Goal: Check status: Check status

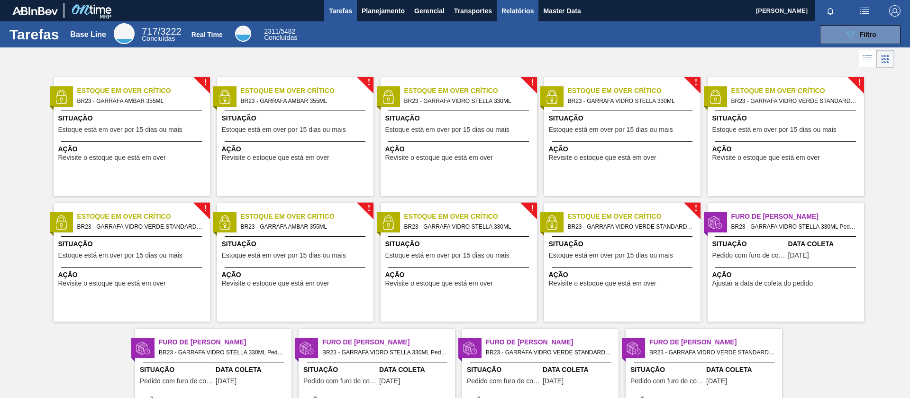
click at [522, 8] on span "Relatórios" at bounding box center [517, 10] width 32 height 11
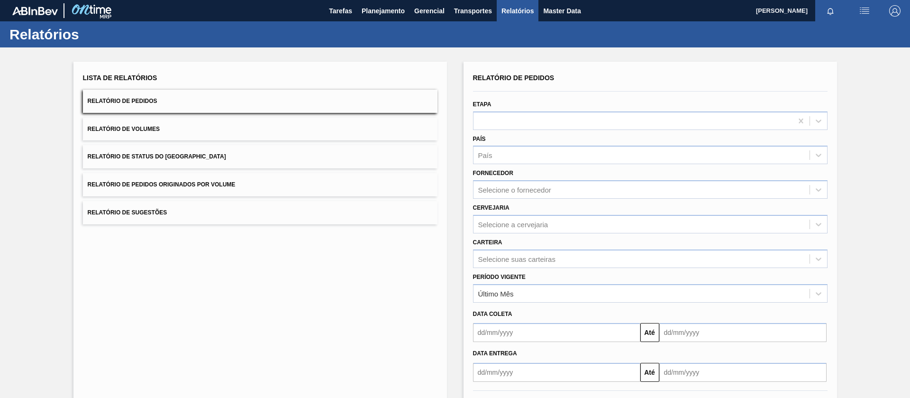
click at [211, 189] on button "Relatório de Pedidos Originados por Volume" at bounding box center [260, 184] width 355 height 23
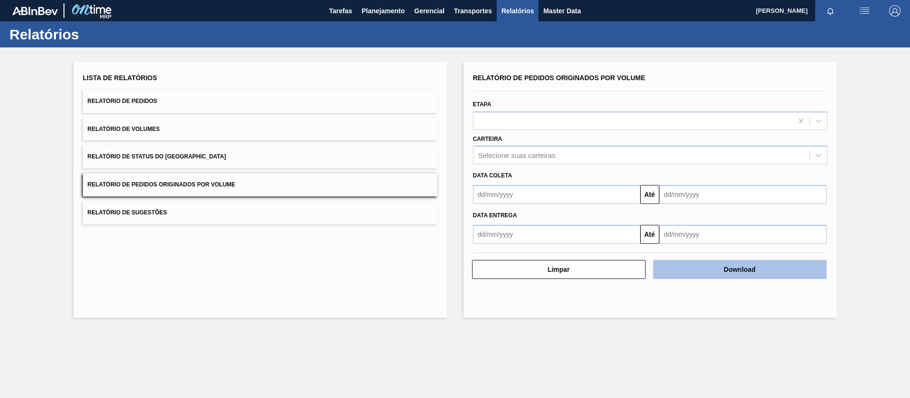
click at [700, 264] on button "Download" at bounding box center [739, 269] width 173 height 19
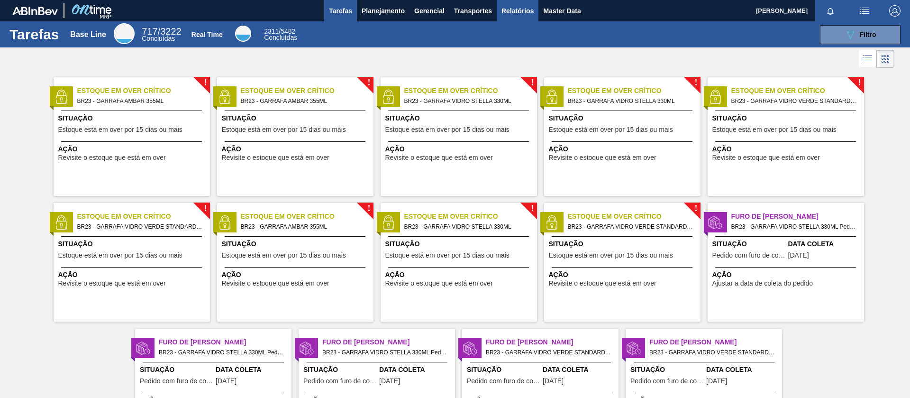
click at [500, 12] on button "Relatórios" at bounding box center [518, 10] width 42 height 21
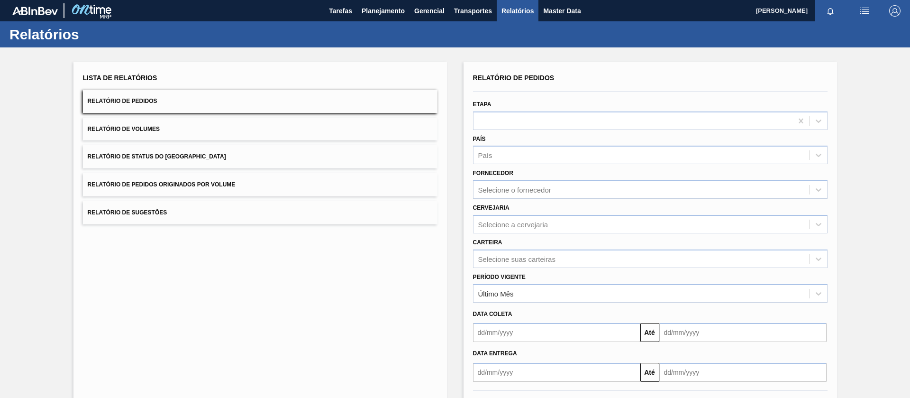
click at [209, 178] on button "Relatório de Pedidos Originados por Volume" at bounding box center [260, 184] width 355 height 23
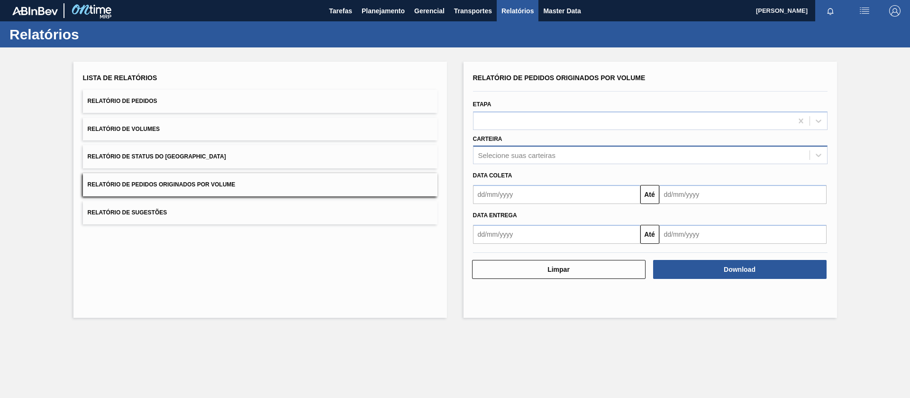
click at [532, 150] on div "Selecione suas carteiras" at bounding box center [641, 155] width 336 height 14
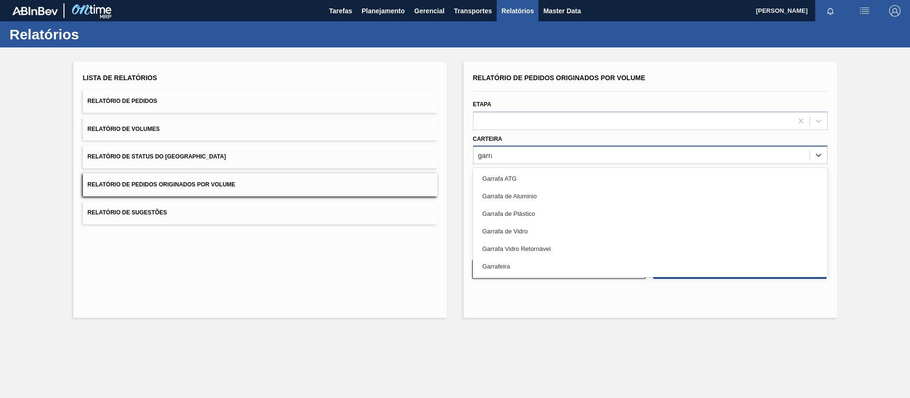
type input "garraf"
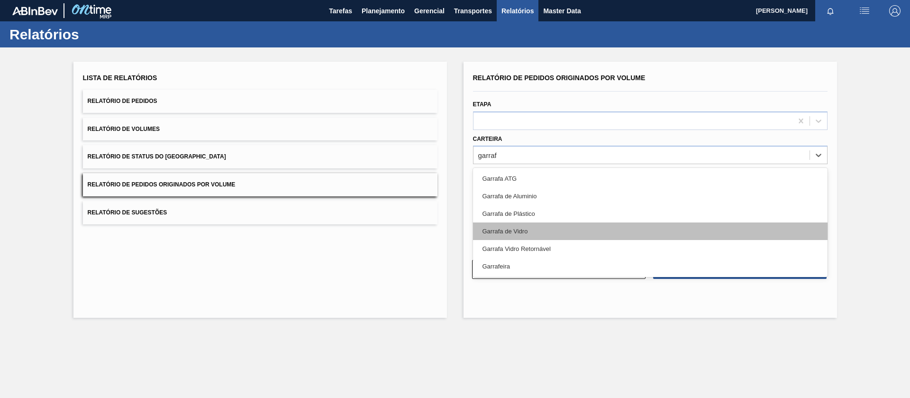
click at [522, 234] on div "Garrafa de Vidro" at bounding box center [650, 231] width 355 height 18
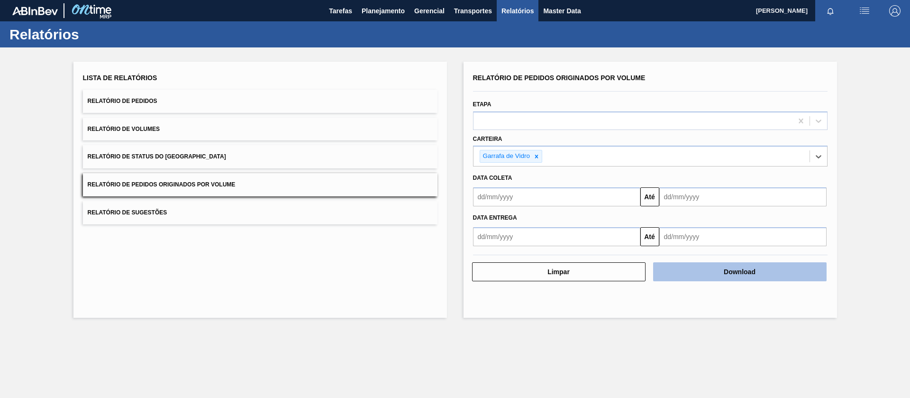
click at [703, 272] on button "Download" at bounding box center [739, 271] width 173 height 19
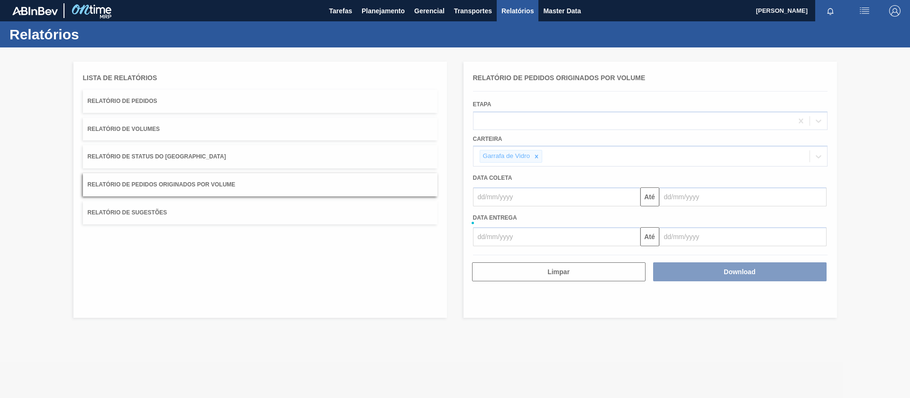
click at [522, 195] on div at bounding box center [455, 222] width 910 height 350
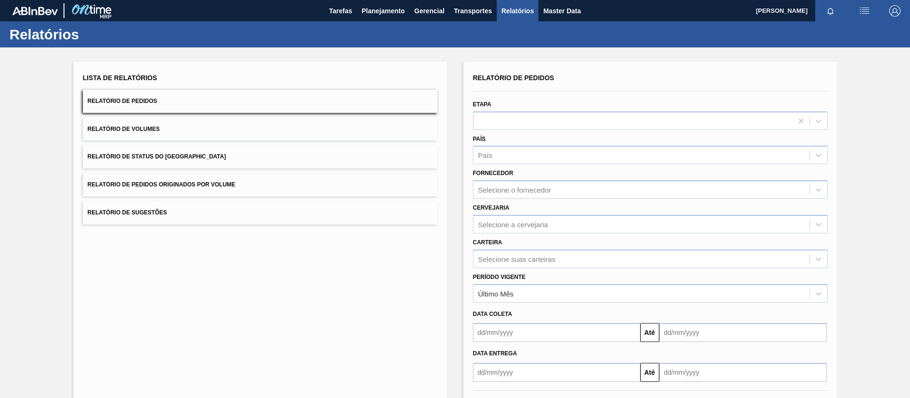
click at [270, 190] on button "Relatório de Pedidos Originados por Volume" at bounding box center [260, 184] width 355 height 23
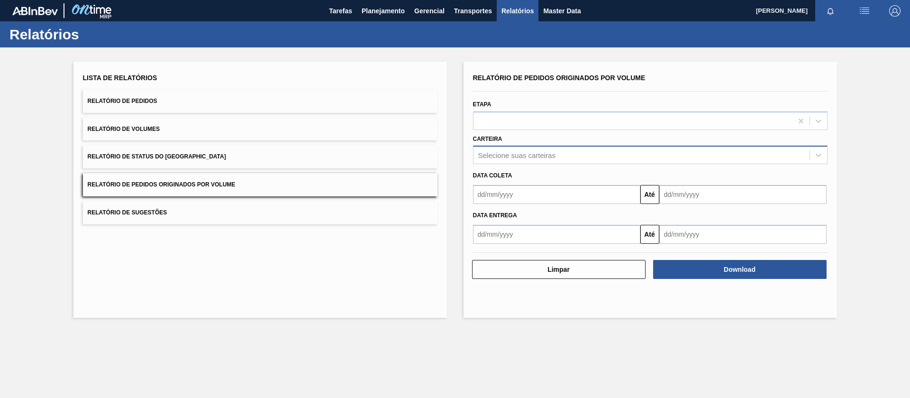
click at [553, 159] on div "Selecione suas carteiras" at bounding box center [516, 155] width 77 height 8
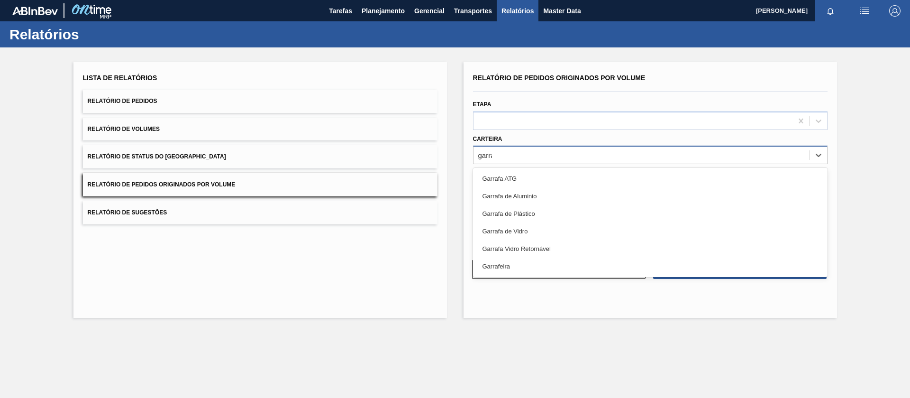
type input "garraf"
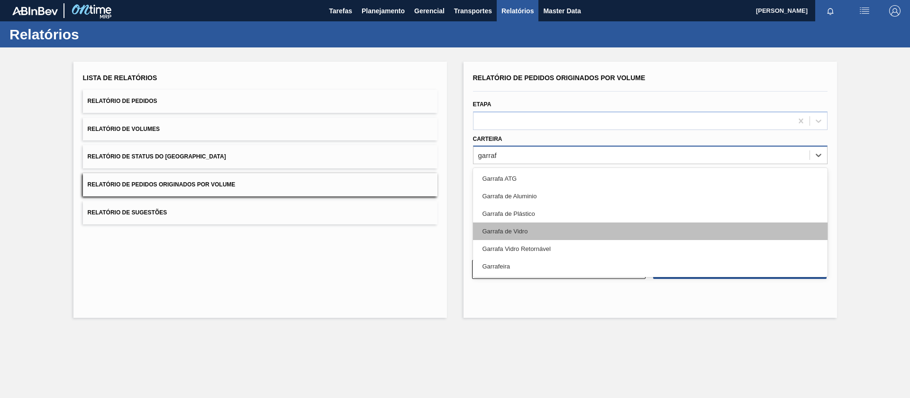
click at [533, 227] on div "Garrafa de Vidro" at bounding box center [650, 231] width 355 height 18
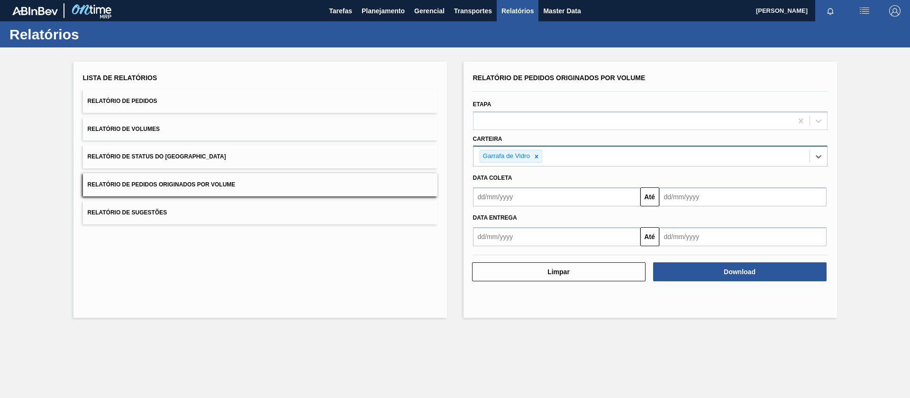
click at [528, 198] on input "text" at bounding box center [556, 196] width 167 height 19
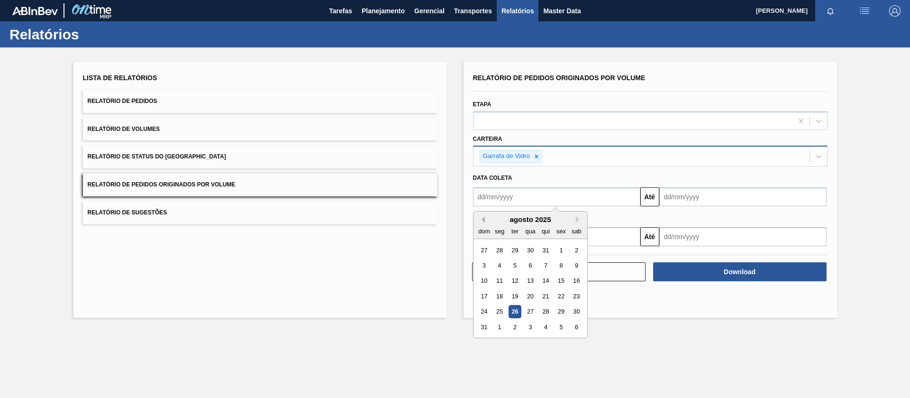
click at [482, 218] on button "Previous Month" at bounding box center [481, 219] width 7 height 7
drag, startPoint x: 518, startPoint y: 247, endPoint x: 565, endPoint y: 235, distance: 49.3
click at [518, 247] on div "1" at bounding box center [514, 250] width 13 height 13
type input "01/07/2025"
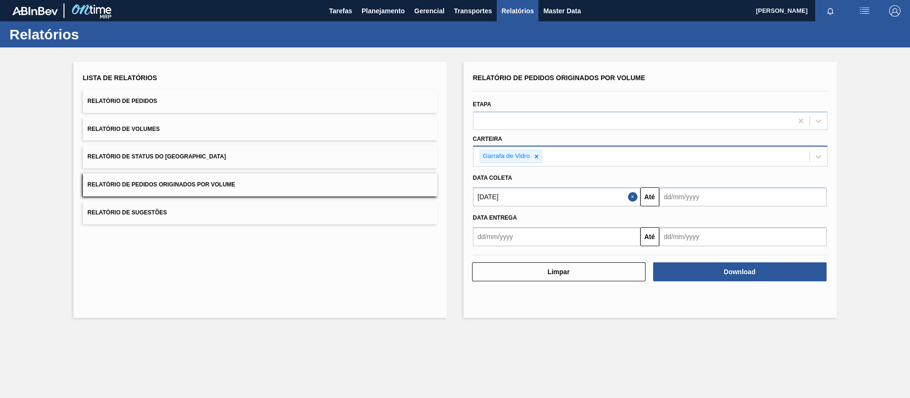
drag, startPoint x: 688, startPoint y: 198, endPoint x: 704, endPoint y: 210, distance: 20.3
click at [689, 198] on input "text" at bounding box center [742, 196] width 167 height 19
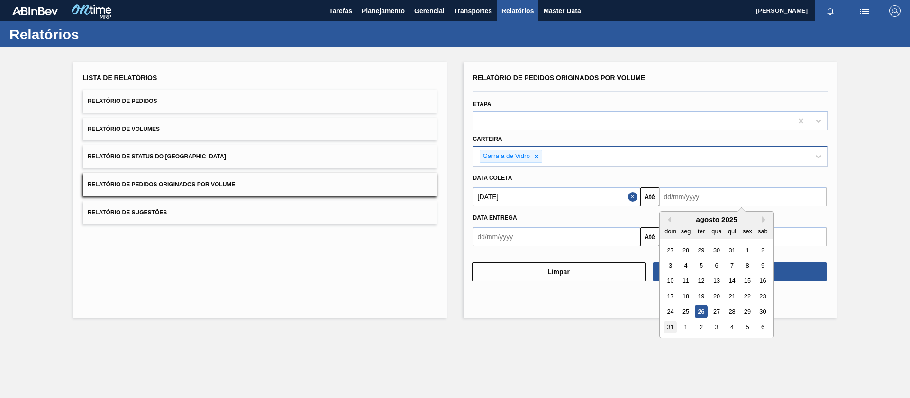
click at [676, 325] on div "31" at bounding box center [670, 326] width 13 height 13
type input "31/08/2025"
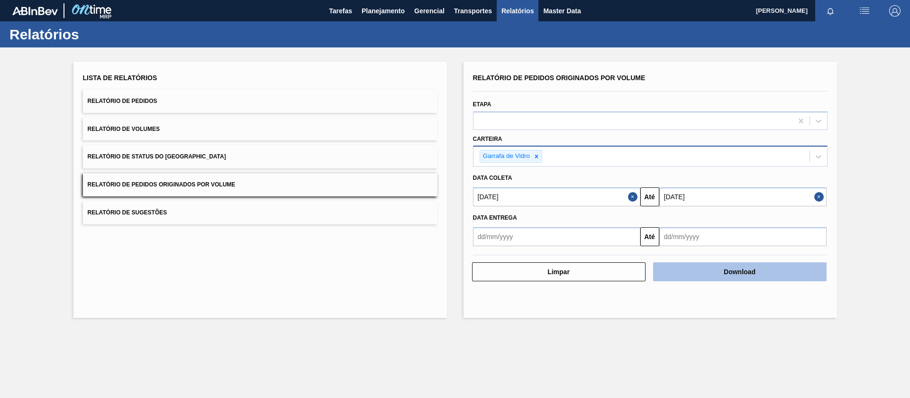
click at [761, 271] on button "Download" at bounding box center [739, 271] width 173 height 19
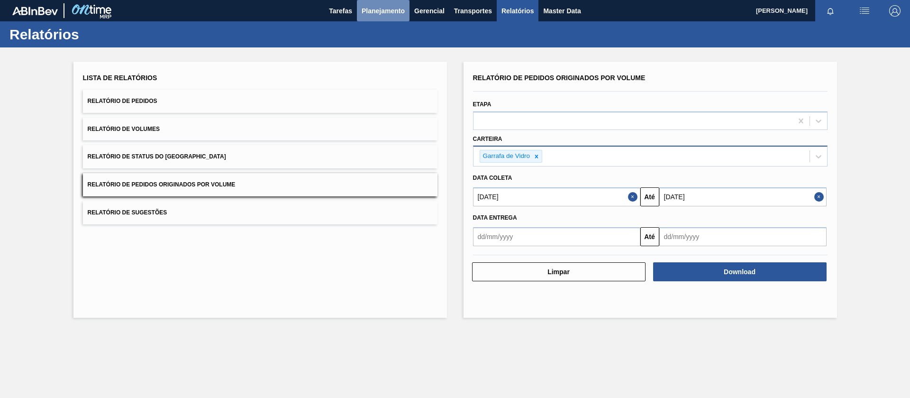
click at [393, 10] on span "Planejamento" at bounding box center [383, 10] width 43 height 11
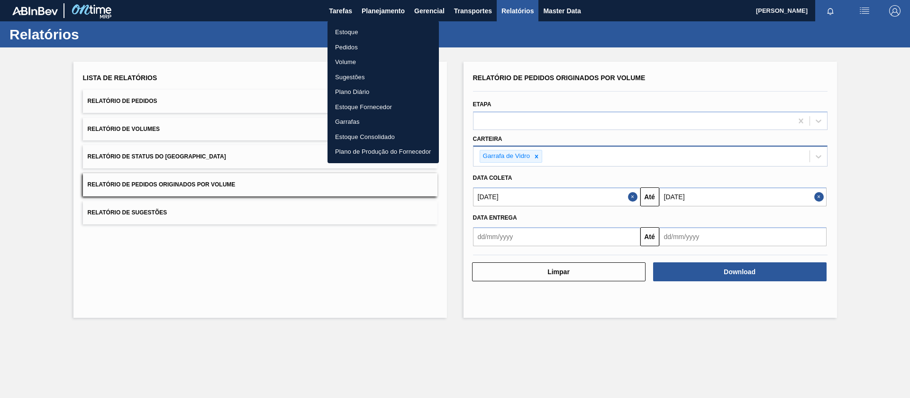
click at [355, 47] on li "Pedidos" at bounding box center [383, 47] width 111 height 15
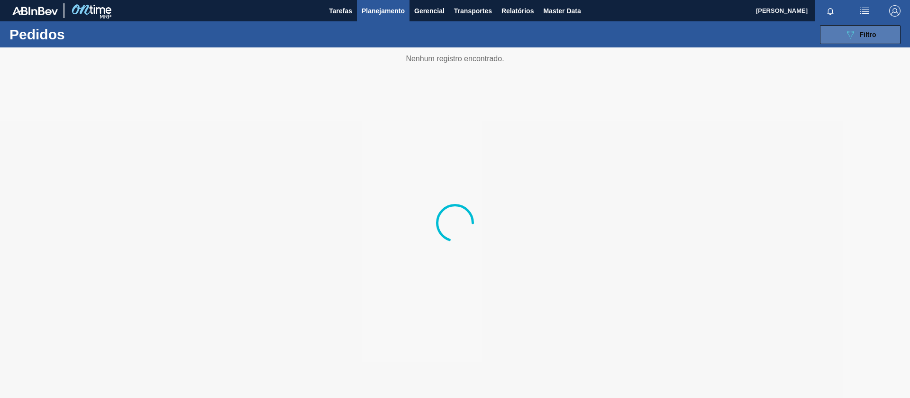
click at [849, 38] on icon "089F7B8B-B2A5-4AFE-B5C0-19BA573D28AC" at bounding box center [850, 34] width 11 height 11
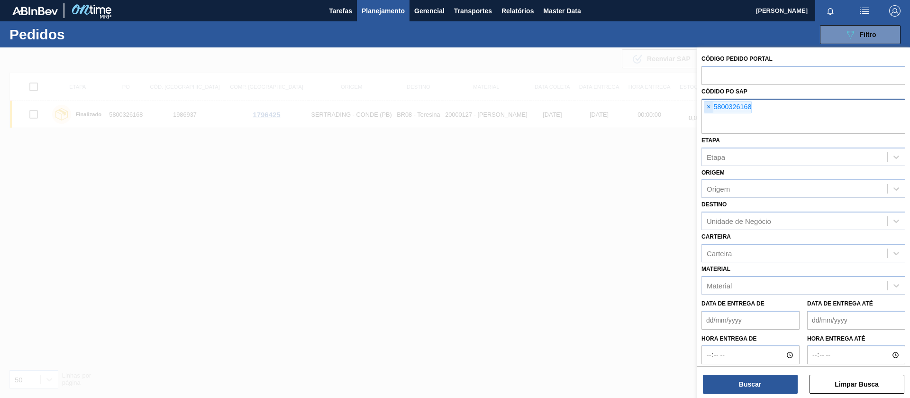
click at [710, 107] on span "×" at bounding box center [708, 106] width 9 height 11
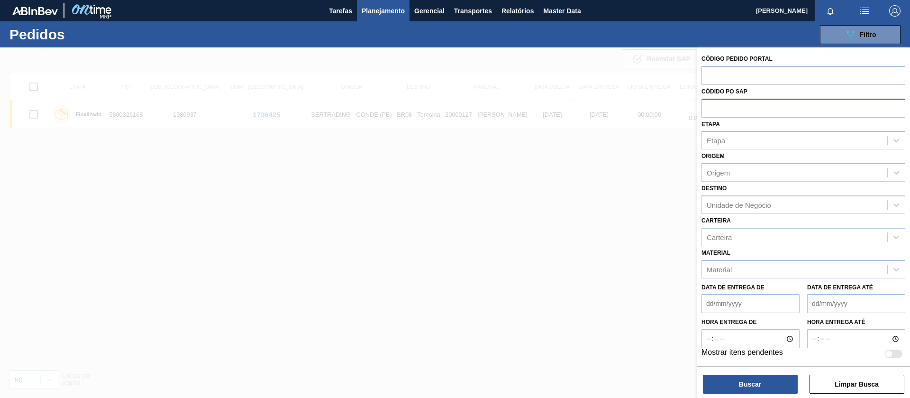
paste input "5800336829"
type input "5800336829"
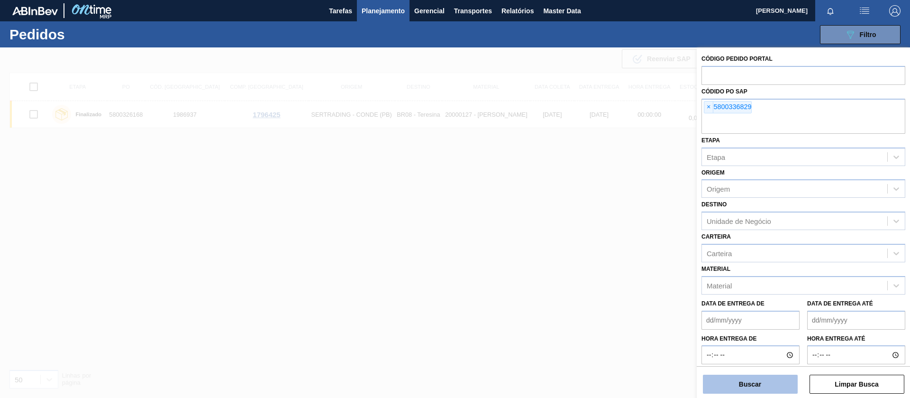
click at [737, 381] on button "Buscar" at bounding box center [750, 383] width 95 height 19
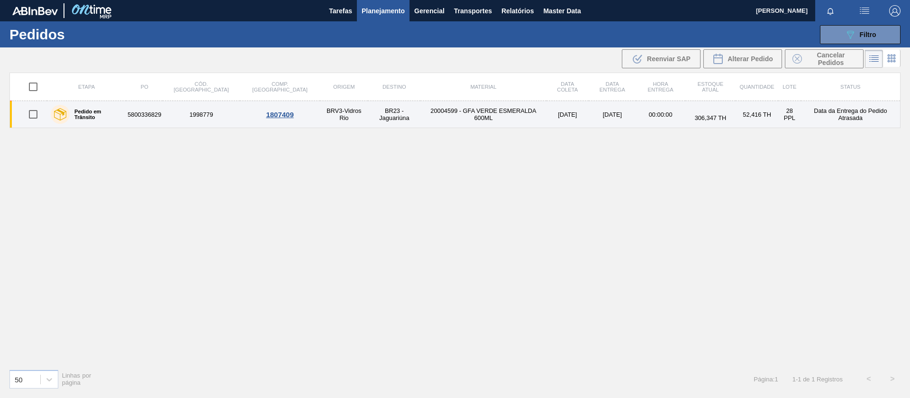
click at [156, 112] on td "5800336829" at bounding box center [144, 114] width 36 height 27
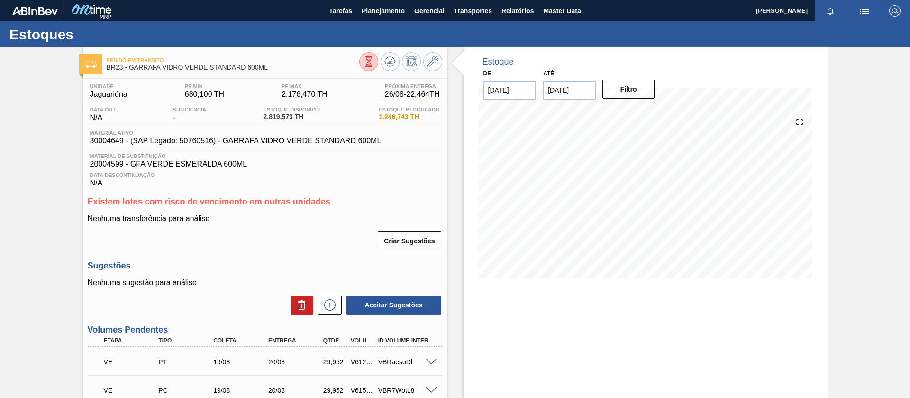
scroll to position [962, 0]
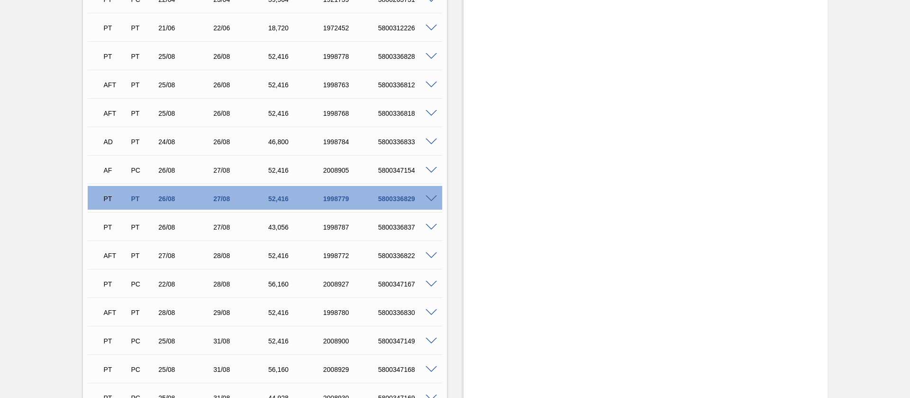
click at [430, 197] on span at bounding box center [431, 198] width 11 height 7
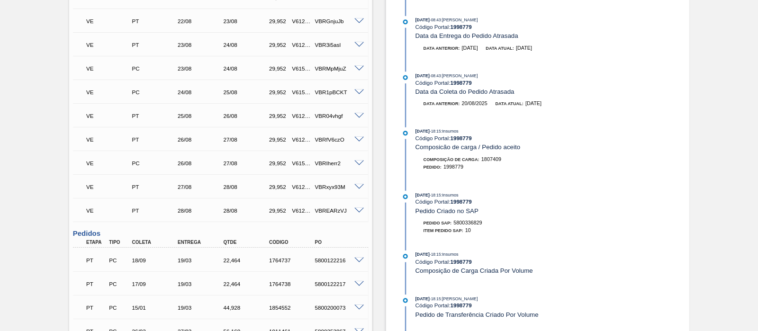
scroll to position [749, 0]
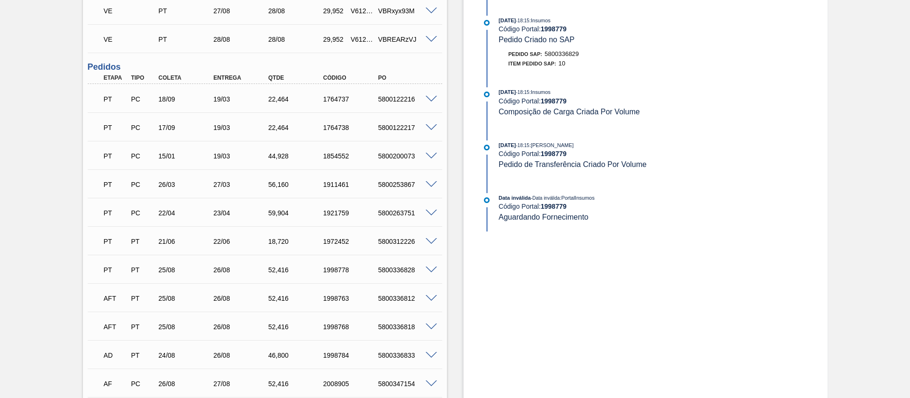
click at [578, 229] on div "Data inválida - Data inválida : PortalInsumos Código Portal: 1998779 Aguardando…" at bounding box center [602, 212] width 244 height 38
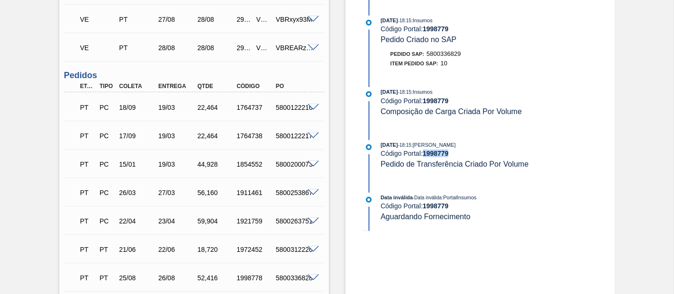
drag, startPoint x: 452, startPoint y: 167, endPoint x: 424, endPoint y: 164, distance: 28.5
click at [424, 157] on div "Código Portal: 1998779" at bounding box center [493, 154] width 225 height 8
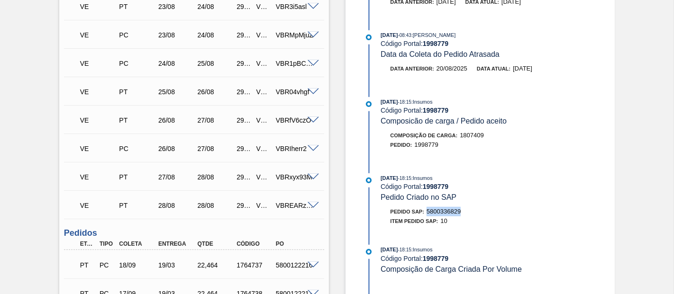
drag, startPoint x: 429, startPoint y: 221, endPoint x: 481, endPoint y: 222, distance: 51.7
click at [481, 217] on div "Pedido SAP: 5800336829" at bounding box center [493, 211] width 225 height 9
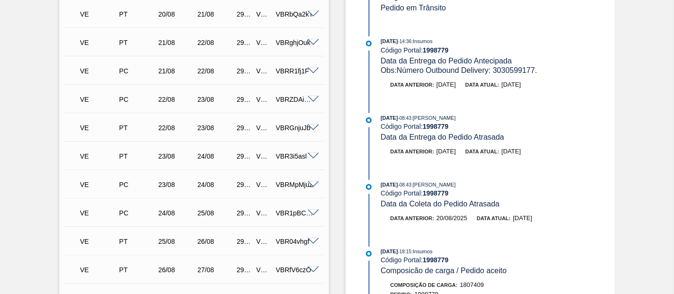
scroll to position [425, 0]
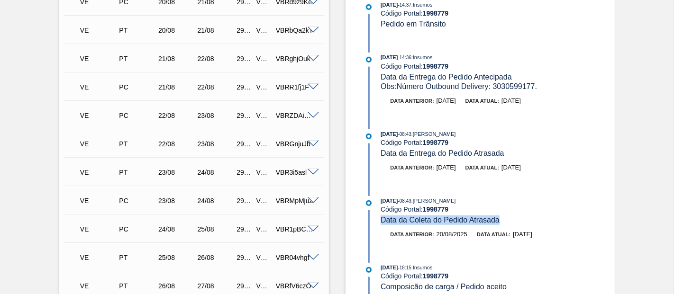
drag, startPoint x: 380, startPoint y: 227, endPoint x: 498, endPoint y: 228, distance: 118.0
click at [498, 224] on span "Data da Coleta do Pedido Atrasada" at bounding box center [440, 220] width 119 height 8
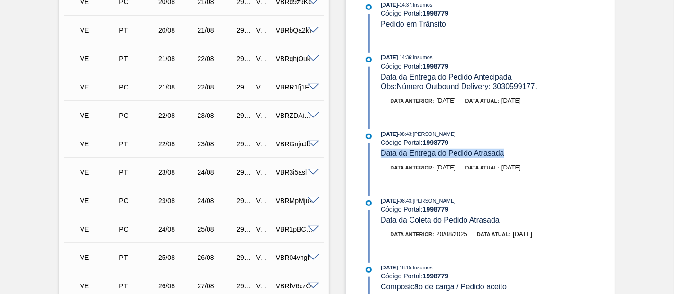
drag, startPoint x: 381, startPoint y: 159, endPoint x: 507, endPoint y: 160, distance: 125.6
click at [507, 158] on div "19/08/2025 - 08:43 : Juliane Romagnoli Código Portal: 1998779 Data da Entrega d…" at bounding box center [493, 143] width 225 height 29
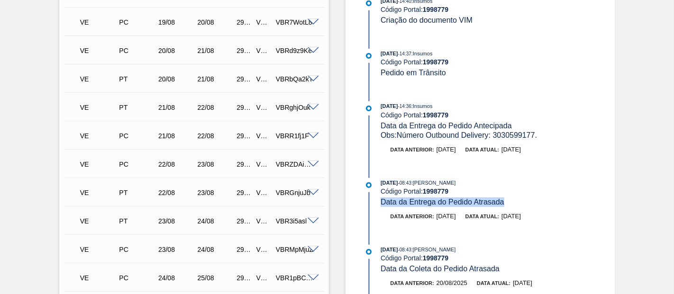
scroll to position [381, 0]
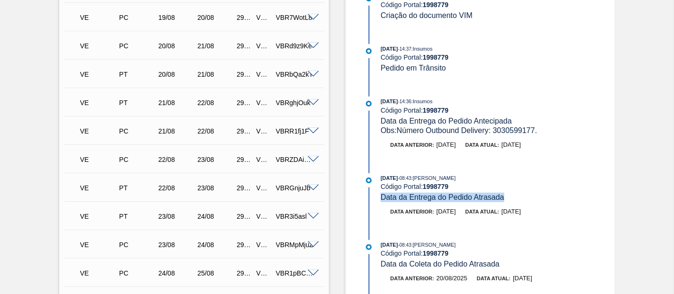
drag, startPoint x: 513, startPoint y: 217, endPoint x: 542, endPoint y: 218, distance: 29.4
click at [521, 215] on span "27/08/2025" at bounding box center [510, 211] width 19 height 7
drag, startPoint x: 514, startPoint y: 285, endPoint x: 546, endPoint y: 286, distance: 31.3
click at [546, 283] on div "Data anterior: 20/08/2025 Data atual: 26/08/2025" at bounding box center [493, 278] width 225 height 9
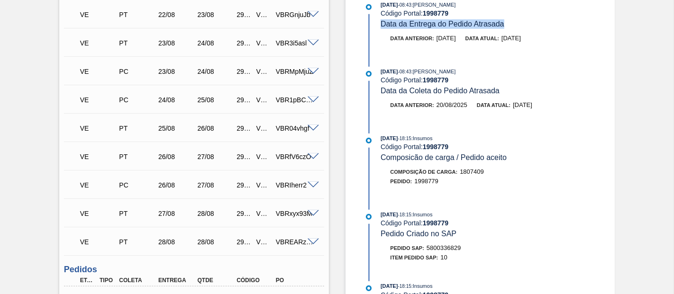
scroll to position [552, 0]
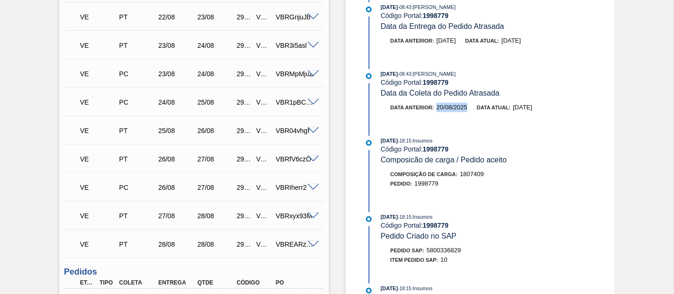
drag, startPoint x: 436, startPoint y: 115, endPoint x: 467, endPoint y: 117, distance: 31.3
click at [467, 112] on div "Data anterior: 20/08/2025 Data atual: 26/08/2025" at bounding box center [493, 107] width 225 height 9
drag, startPoint x: 516, startPoint y: 111, endPoint x: 547, endPoint y: 111, distance: 31.3
click at [547, 111] on div "Data anterior: 20/08/2025 Data atual: 26/08/2025" at bounding box center [493, 107] width 225 height 9
drag, startPoint x: 473, startPoint y: 80, endPoint x: 410, endPoint y: 81, distance: 63.5
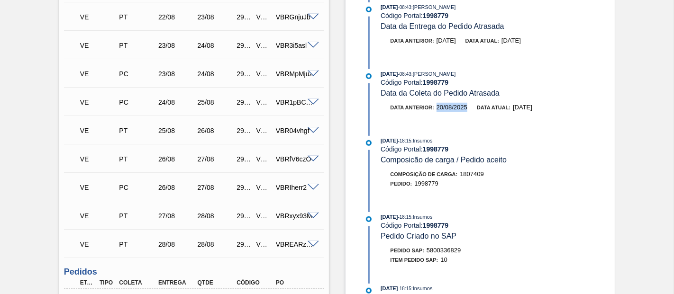
click at [410, 79] on div "19/08/2025 - 08:43 : Juliane Romagnoli" at bounding box center [493, 73] width 225 height 9
drag, startPoint x: 514, startPoint y: 114, endPoint x: 544, endPoint y: 114, distance: 29.9
click at [544, 112] on div "Data anterior: 20/08/2025 Data atual: 26/08/2025" at bounding box center [493, 107] width 225 height 9
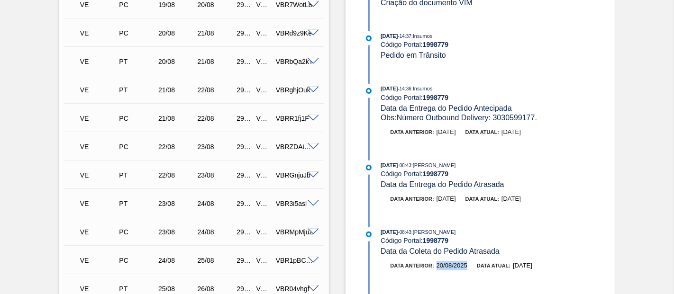
scroll to position [0, 0]
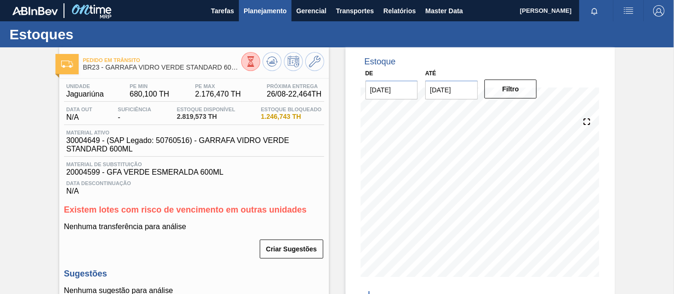
click at [264, 9] on span "Planejamento" at bounding box center [265, 10] width 43 height 11
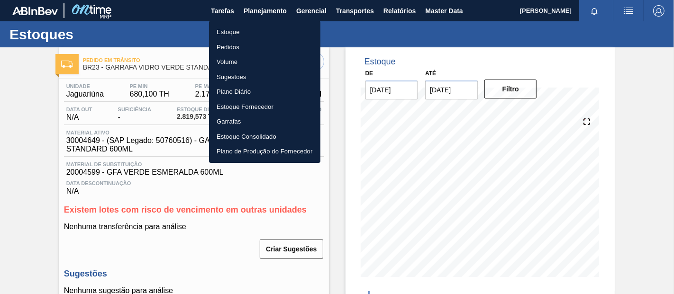
click at [226, 47] on li "Pedidos" at bounding box center [264, 47] width 111 height 15
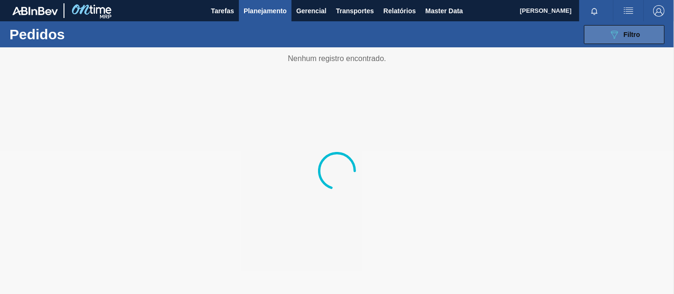
click at [612, 33] on icon "089F7B8B-B2A5-4AFE-B5C0-19BA573D28AC" at bounding box center [614, 34] width 11 height 11
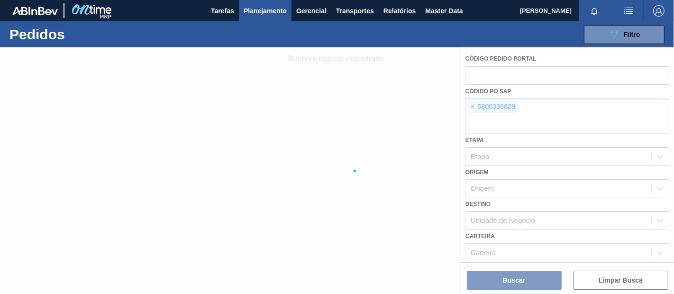
click at [473, 109] on div at bounding box center [337, 170] width 674 height 247
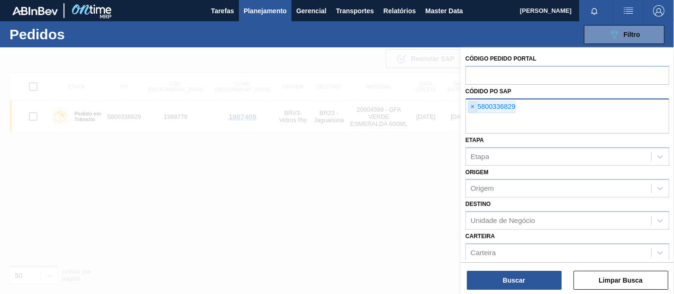
click at [473, 106] on span "×" at bounding box center [472, 106] width 9 height 11
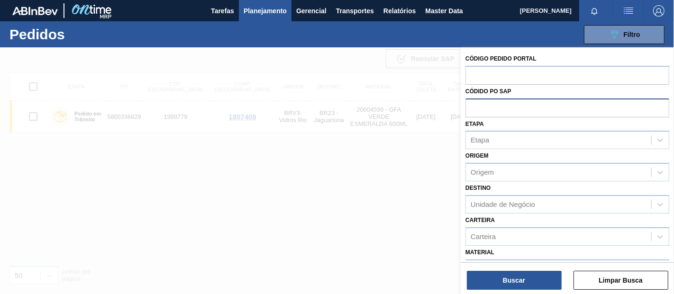
paste input "5800352283"
type input "5800352283"
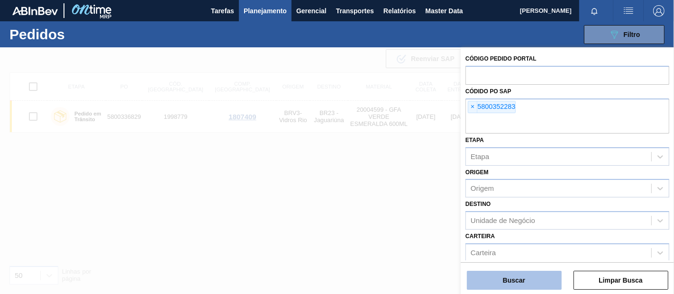
click at [510, 274] on button "Buscar" at bounding box center [514, 280] width 95 height 19
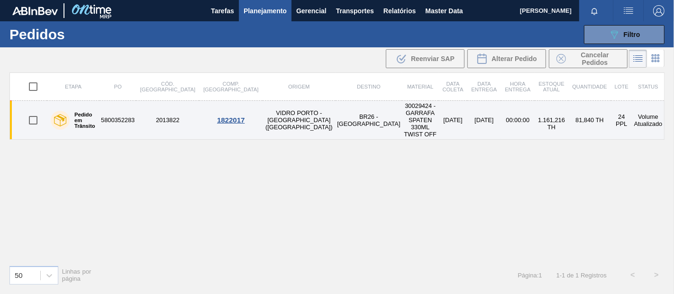
click at [263, 106] on td "VIDRO PORTO - PORTO FERREIRA (SP)" at bounding box center [299, 120] width 73 height 39
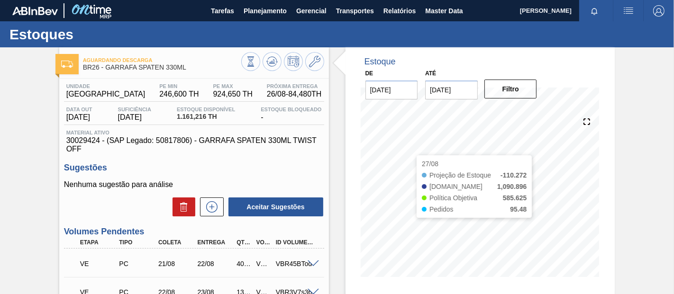
scroll to position [462, 0]
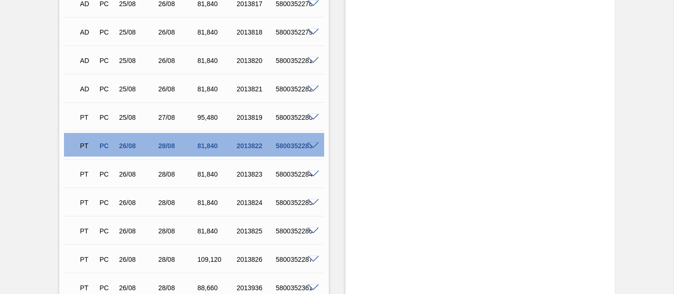
click at [314, 147] on span at bounding box center [313, 146] width 11 height 7
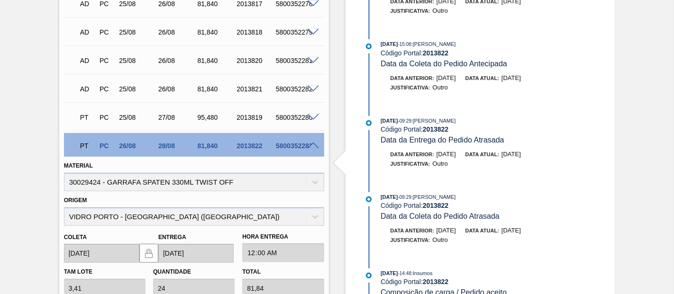
click at [456, 234] on span "26/08/2025" at bounding box center [446, 230] width 19 height 7
drag, startPoint x: 444, startPoint y: 239, endPoint x: 474, endPoint y: 240, distance: 29.9
click at [473, 236] on div "Data anterior: 26/08/2025 Data atual: 08/09/2025" at bounding box center [493, 230] width 225 height 9
drag, startPoint x: 520, startPoint y: 238, endPoint x: 548, endPoint y: 242, distance: 28.6
click at [548, 236] on div "Data anterior: 26/08/2025 Data atual: 08/09/2025" at bounding box center [493, 230] width 225 height 9
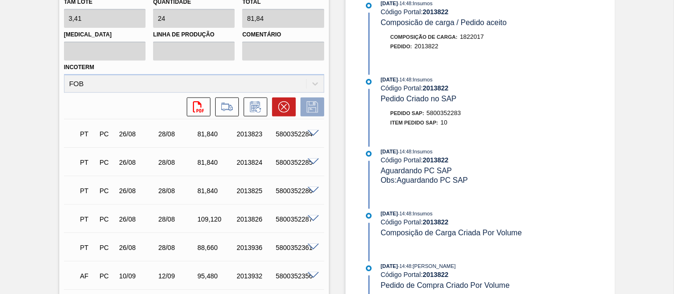
scroll to position [890, 0]
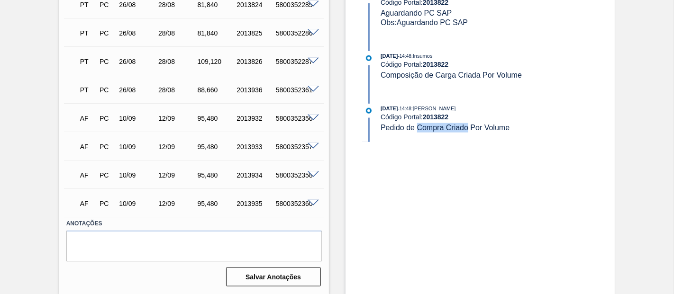
drag, startPoint x: 418, startPoint y: 142, endPoint x: 465, endPoint y: 144, distance: 47.9
click at [465, 132] on span "Pedido de Compra Criado Por Volume" at bounding box center [445, 128] width 129 height 8
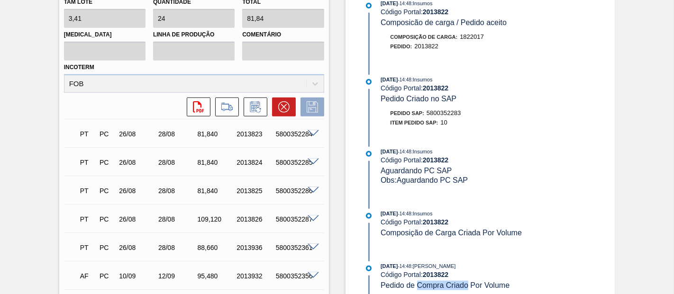
scroll to position [574, 0]
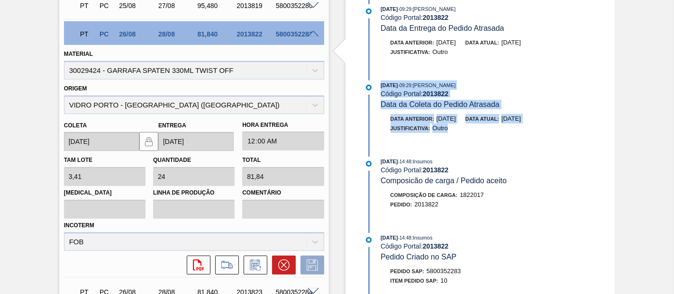
drag, startPoint x: 379, startPoint y: 91, endPoint x: 552, endPoint y: 137, distance: 179.5
click at [552, 137] on div "25/08/2025 - 09:29 : Juliane Romagnoli Código Portal: 2013822 Data da Coleta do…" at bounding box center [484, 112] width 244 height 62
click at [552, 138] on div "Data anterior: 26/08/2025 Data atual: 08/09/2025 Justificativa: Outro" at bounding box center [484, 126] width 244 height 24
click at [521, 122] on span "08/09/2025" at bounding box center [510, 118] width 19 height 7
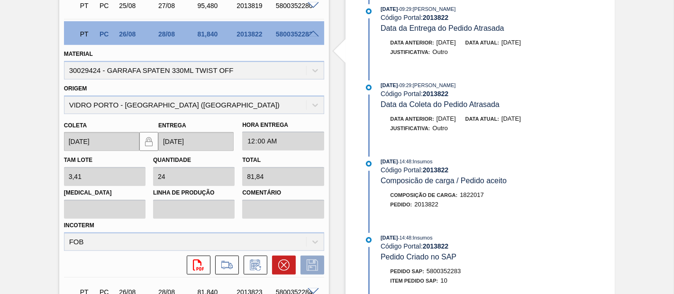
drag, startPoint x: 513, startPoint y: 125, endPoint x: 546, endPoint y: 127, distance: 32.8
click at [546, 124] on div "Data anterior: 26/08/2025 Data atual: 08/09/2025" at bounding box center [493, 118] width 225 height 9
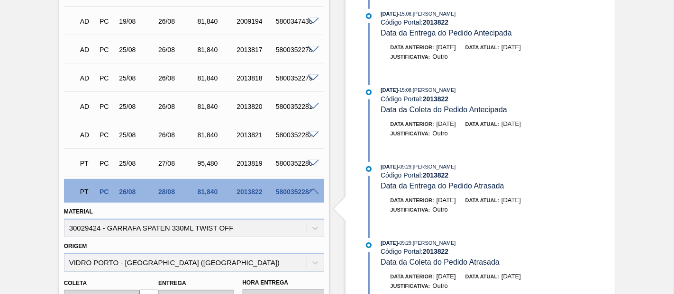
scroll to position [258, 0]
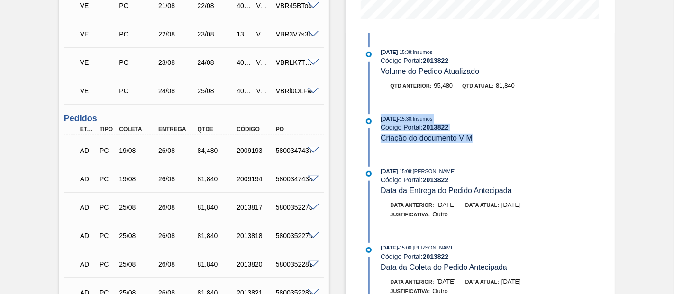
drag, startPoint x: 473, startPoint y: 139, endPoint x: 376, endPoint y: 126, distance: 98.5
click at [377, 116] on div "26/08/2025 - 15:38 : Insumos Código Portal: 2013822 Criação do documento VIM" at bounding box center [484, 128] width 244 height 29
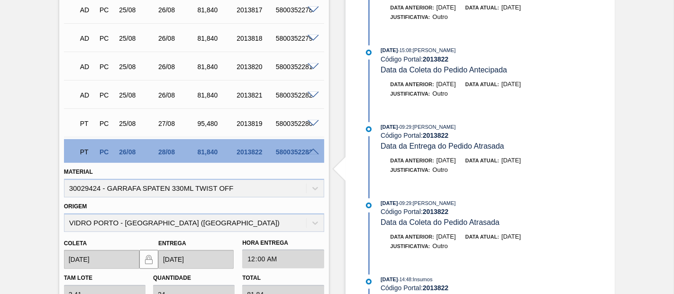
scroll to position [457, 0]
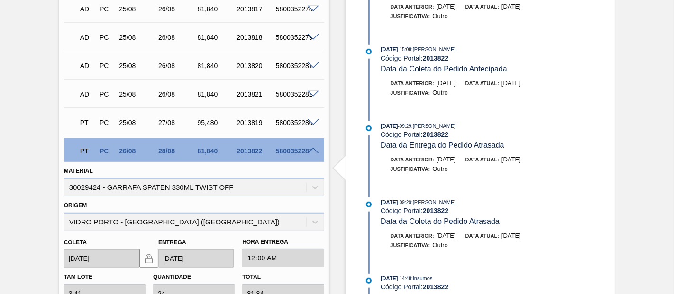
drag, startPoint x: 513, startPoint y: 245, endPoint x: 545, endPoint y: 247, distance: 32.3
click at [545, 241] on div "Data anterior: 26/08/2025 Data atual: 08/09/2025" at bounding box center [493, 235] width 225 height 9
drag, startPoint x: 236, startPoint y: 225, endPoint x: 54, endPoint y: 220, distance: 182.1
click at [54, 220] on div "Aguardando Descarga BR26 - GARRAFA SPATEN 330ML Unidade Uberlândia PE MIN 246,6…" at bounding box center [337, 159] width 674 height 1138
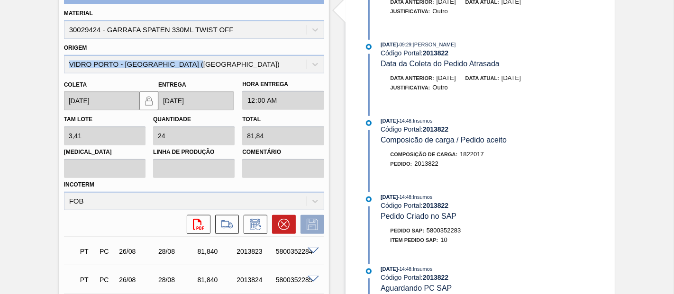
drag, startPoint x: 511, startPoint y: 87, endPoint x: 548, endPoint y: 89, distance: 37.0
click at [548, 83] on div "Data anterior: 26/08/2025 Data atual: 08/09/2025" at bounding box center [493, 77] width 225 height 9
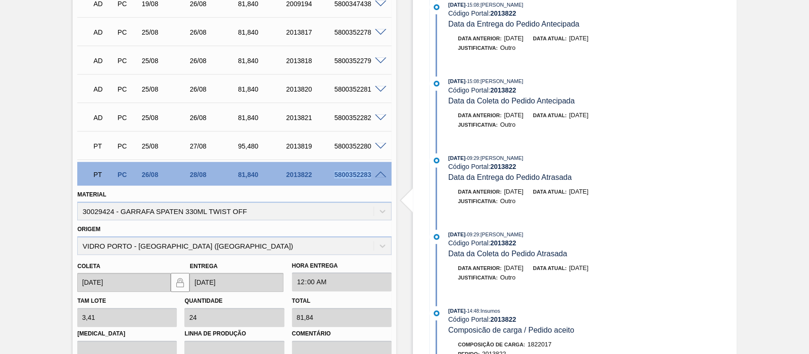
drag, startPoint x: 334, startPoint y: 172, endPoint x: 377, endPoint y: 173, distance: 43.6
click at [377, 173] on div "PT PC 26/08 28/08 81,840 2013822 5800352283" at bounding box center [234, 174] width 314 height 24
copy div "5800352283"
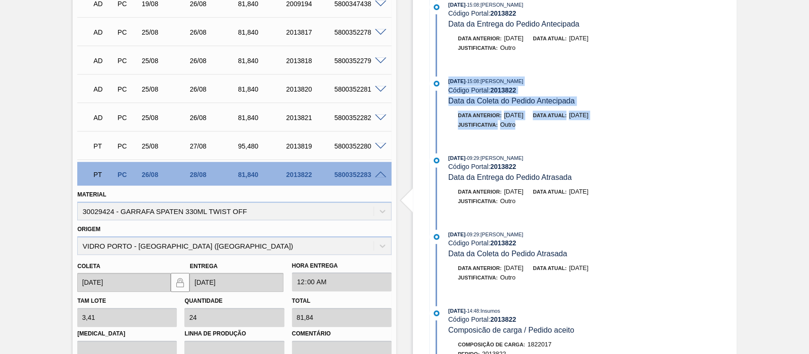
drag, startPoint x: 447, startPoint y: 82, endPoint x: 620, endPoint y: 139, distance: 182.6
click at [620, 138] on div "25/08/2025 - 15:08 : Juliane Romagnoli Código Portal: 2013822 Data da Coleta do…" at bounding box center [551, 107] width 244 height 62
